Goal: Book appointment/travel/reservation

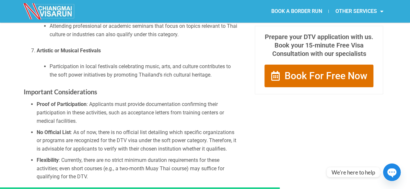
scroll to position [899, 0]
click at [310, 13] on link "BOOK A BORDER RUN" at bounding box center [296, 11] width 64 height 15
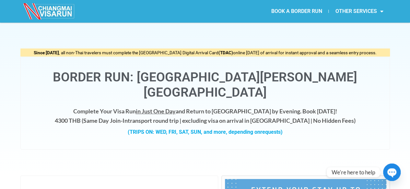
drag, startPoint x: 75, startPoint y: 105, endPoint x: 101, endPoint y: 107, distance: 26.6
click at [101, 107] on h4 "Complete Your Visa Run in Just One Day and Return to [GEOGRAPHIC_DATA] by Eveni…" at bounding box center [204, 116] width 355 height 19
click at [296, 128] on div "(TRIPS ON: WED, FRI, SAT, SUN, and more, depending on requests)" at bounding box center [204, 132] width 355 height 8
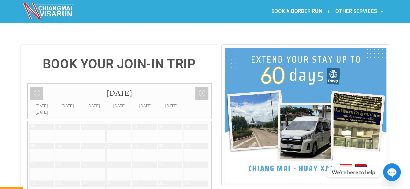
scroll to position [169, 0]
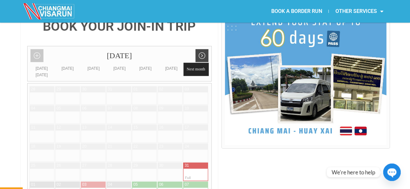
click at [199, 49] on link "Next month" at bounding box center [201, 55] width 13 height 13
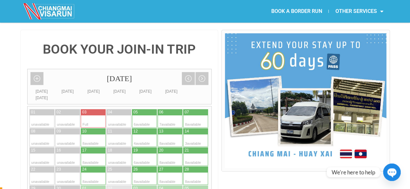
scroll to position [0, 0]
